Goal: Transaction & Acquisition: Purchase product/service

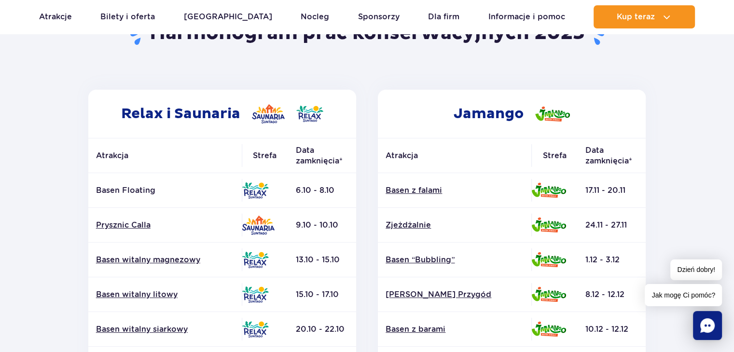
scroll to position [48, 0]
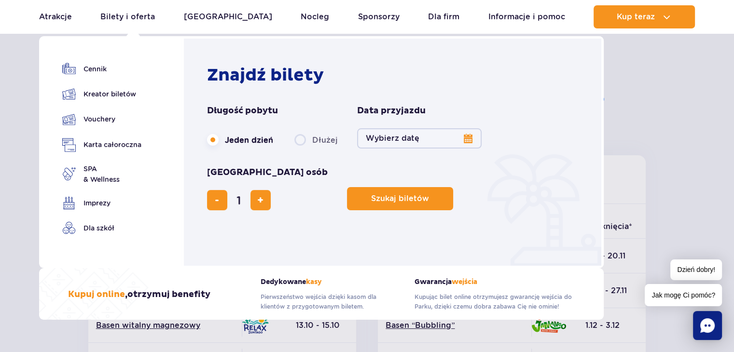
click at [418, 141] on button "Wybierz datę" at bounding box center [419, 138] width 124 height 20
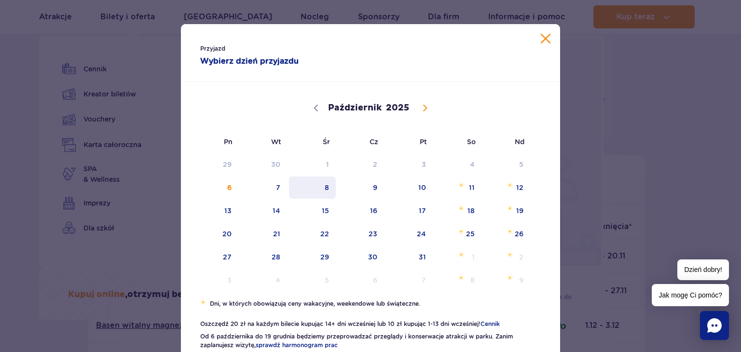
click at [318, 187] on span "8" at bounding box center [312, 188] width 49 height 22
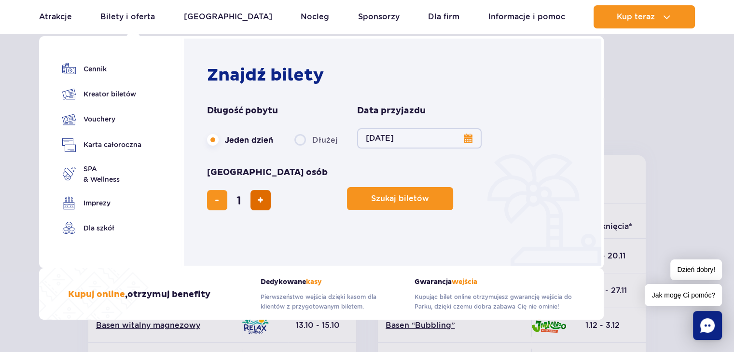
click at [263, 200] on span "dodaj bilet" at bounding box center [260, 200] width 6 height 0
type input "2"
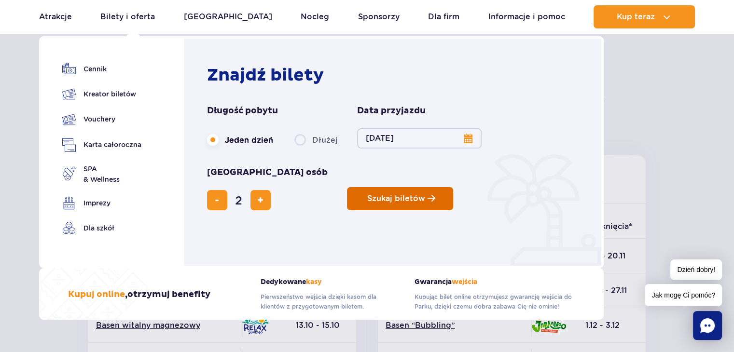
click at [347, 187] on button "Szukaj biletów" at bounding box center [400, 198] width 106 height 23
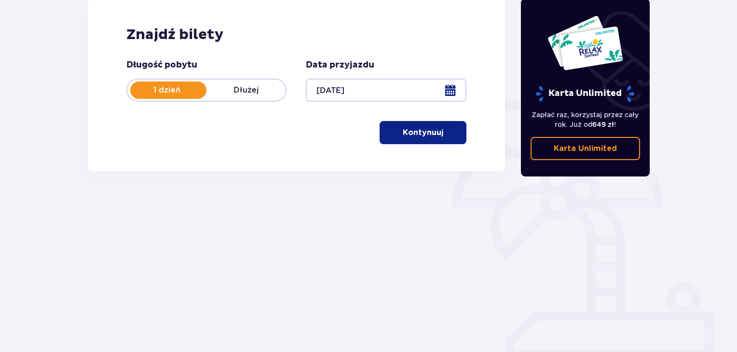
click at [430, 125] on button "Kontynuuj" at bounding box center [423, 132] width 87 height 23
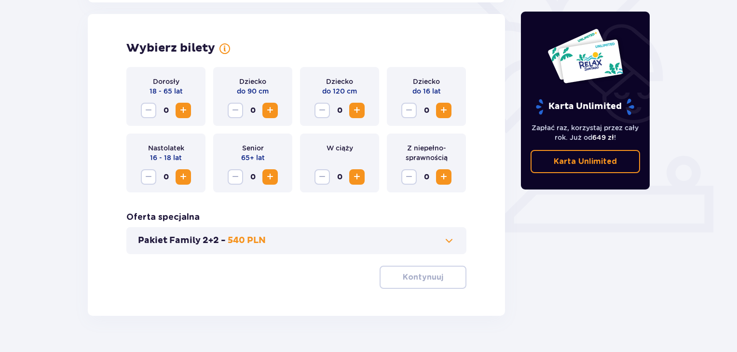
scroll to position [268, 0]
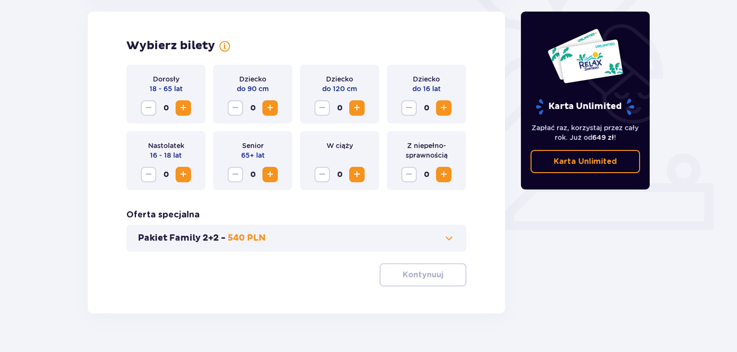
click at [186, 108] on span "Zwiększ" at bounding box center [183, 108] width 12 height 12
click at [361, 109] on span "Zwiększ" at bounding box center [357, 108] width 12 height 12
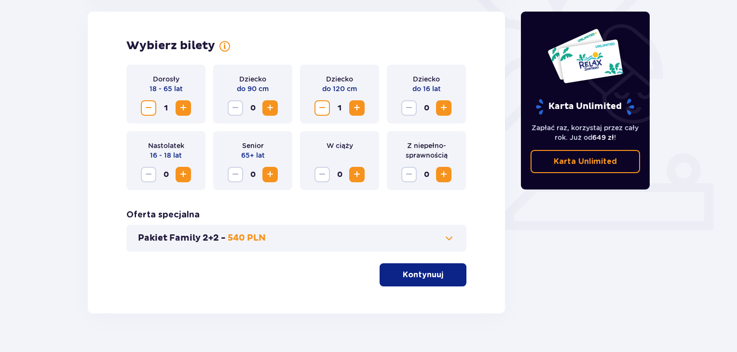
click at [425, 277] on p "Kontynuuj" at bounding box center [423, 275] width 41 height 11
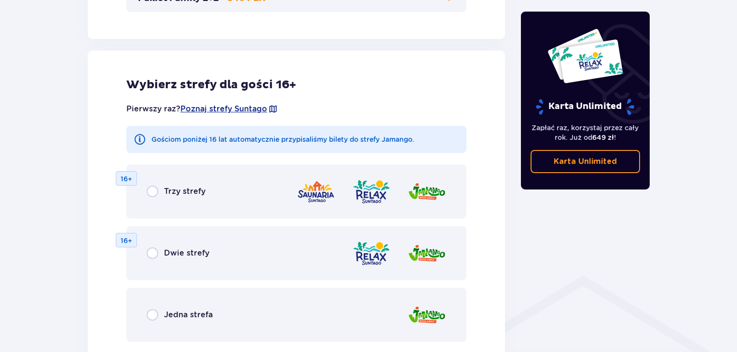
scroll to position [535, 0]
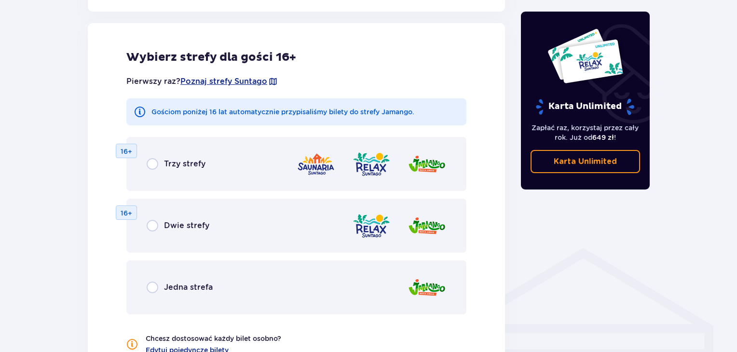
click at [166, 288] on span "Jedna strefa" at bounding box center [188, 287] width 49 height 11
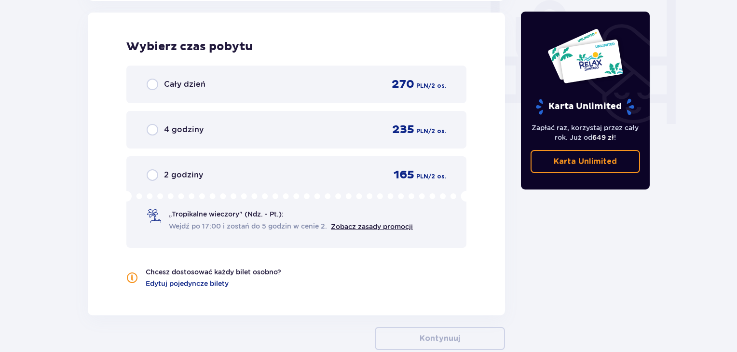
scroll to position [875, 0]
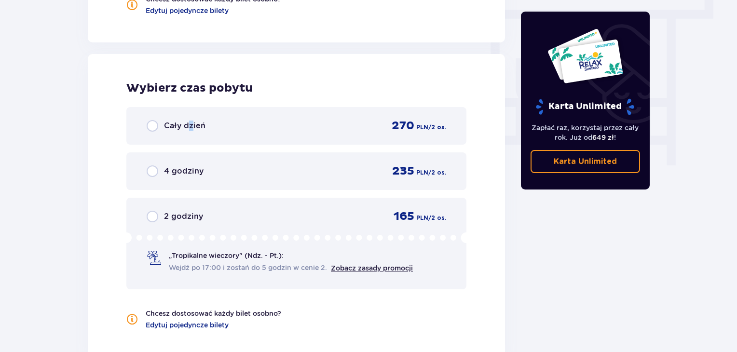
click at [191, 127] on span "Cały dzień" at bounding box center [184, 126] width 41 height 11
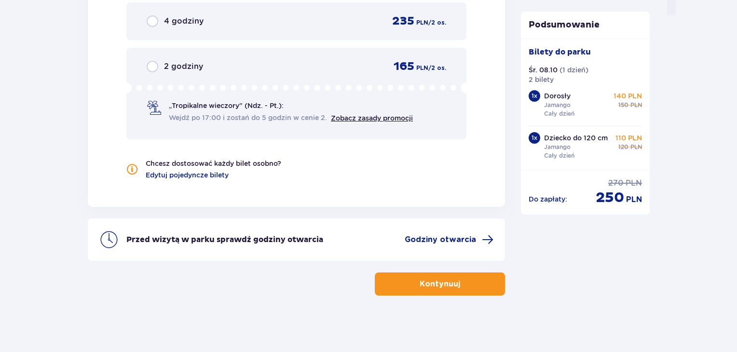
scroll to position [1025, 0]
click at [448, 287] on p "Kontynuuj" at bounding box center [440, 283] width 41 height 11
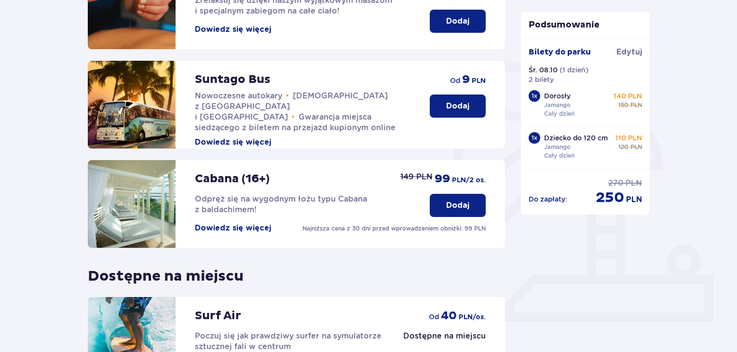
scroll to position [302, 0]
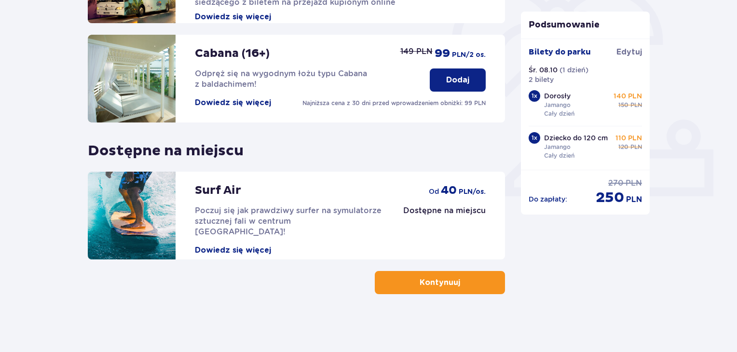
click at [421, 279] on p "Kontynuuj" at bounding box center [440, 282] width 41 height 11
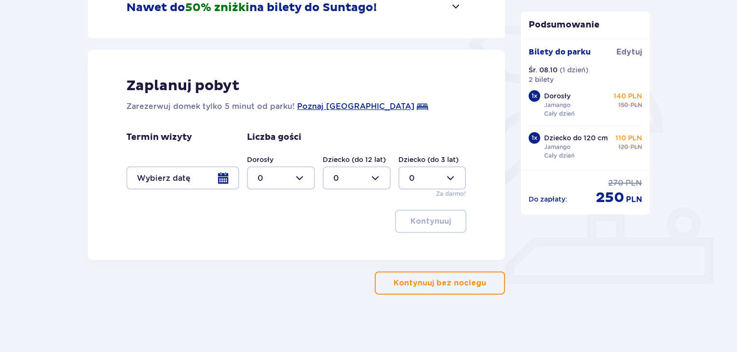
scroll to position [214, 0]
click at [415, 278] on p "Kontynuuj bez noclegu" at bounding box center [440, 283] width 93 height 11
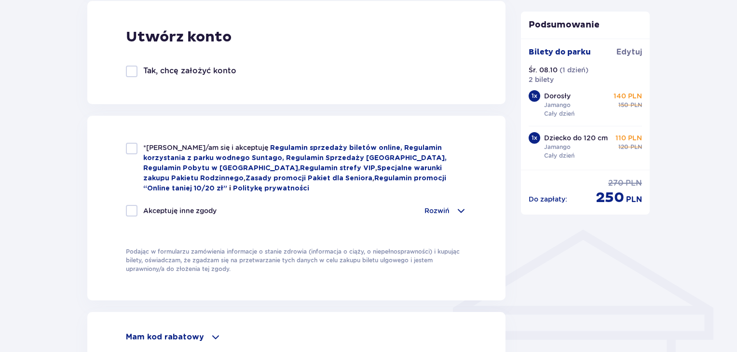
scroll to position [627, 0]
